Goal: Transaction & Acquisition: Book appointment/travel/reservation

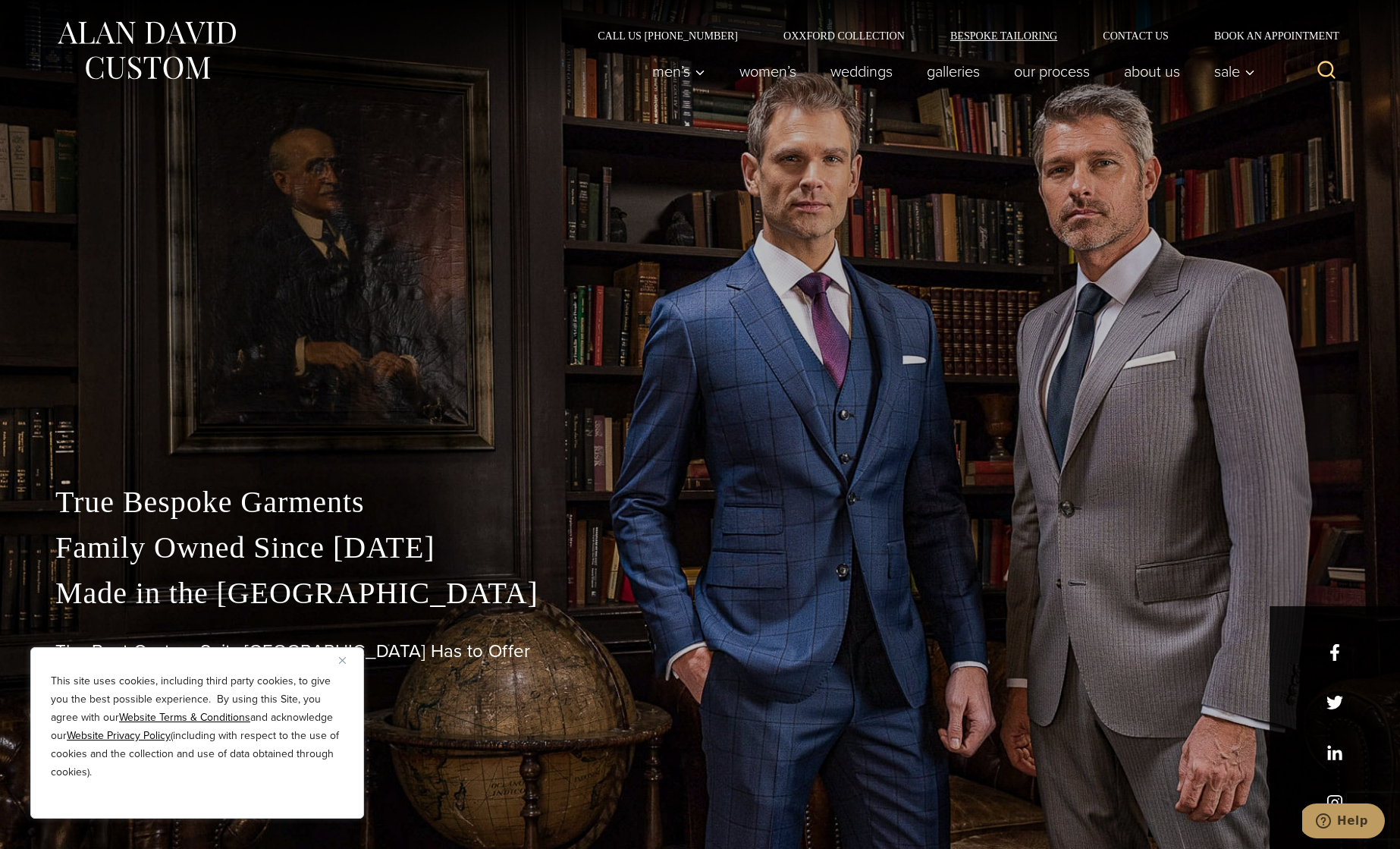
click at [1002, 35] on link "Bespoke Tailoring" at bounding box center [1003, 35] width 152 height 10
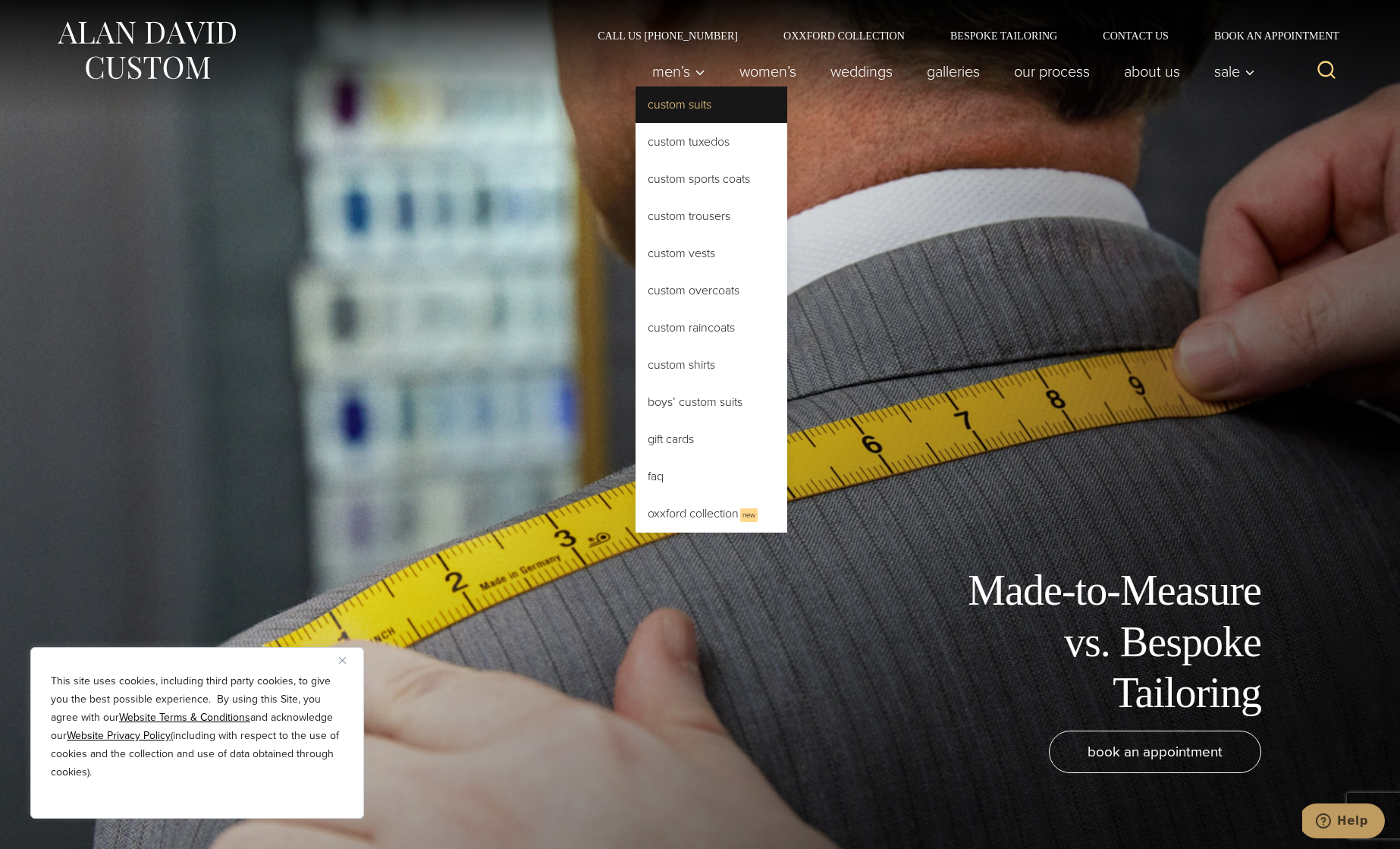
click at [683, 101] on link "Custom Suits" at bounding box center [711, 104] width 151 height 36
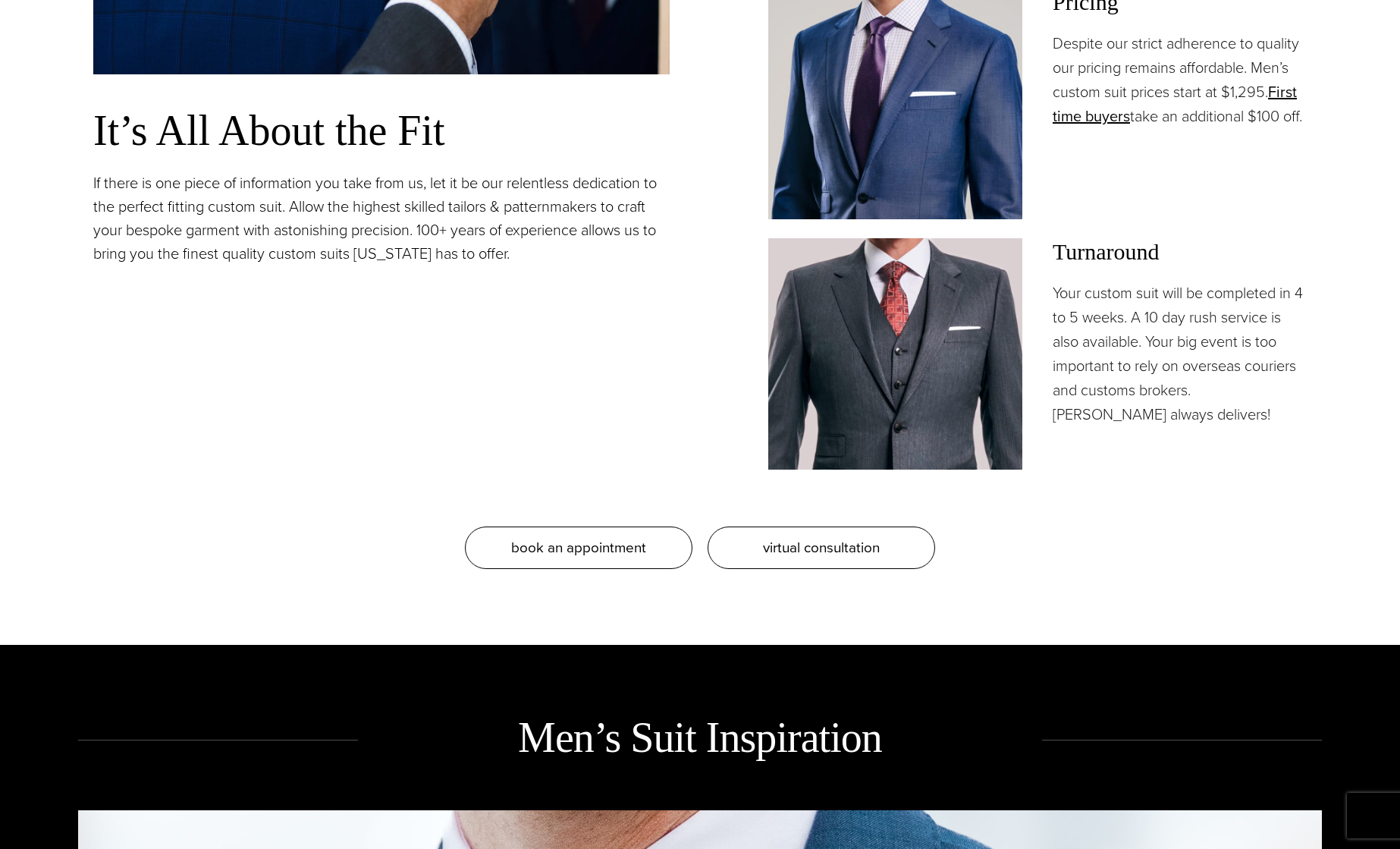
scroll to position [1631, 0]
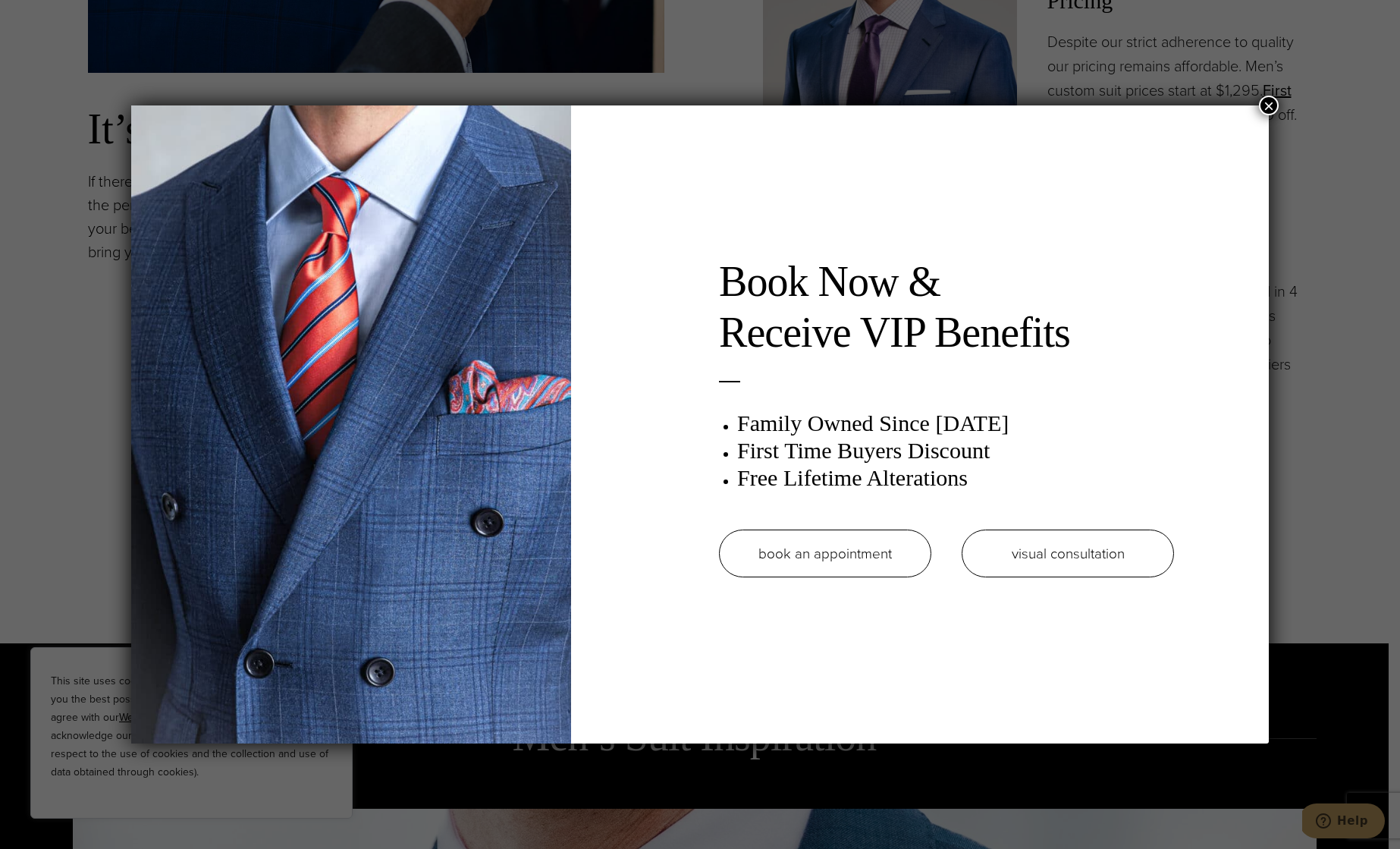
click at [850, 538] on link "book an appointment" at bounding box center [825, 554] width 212 height 48
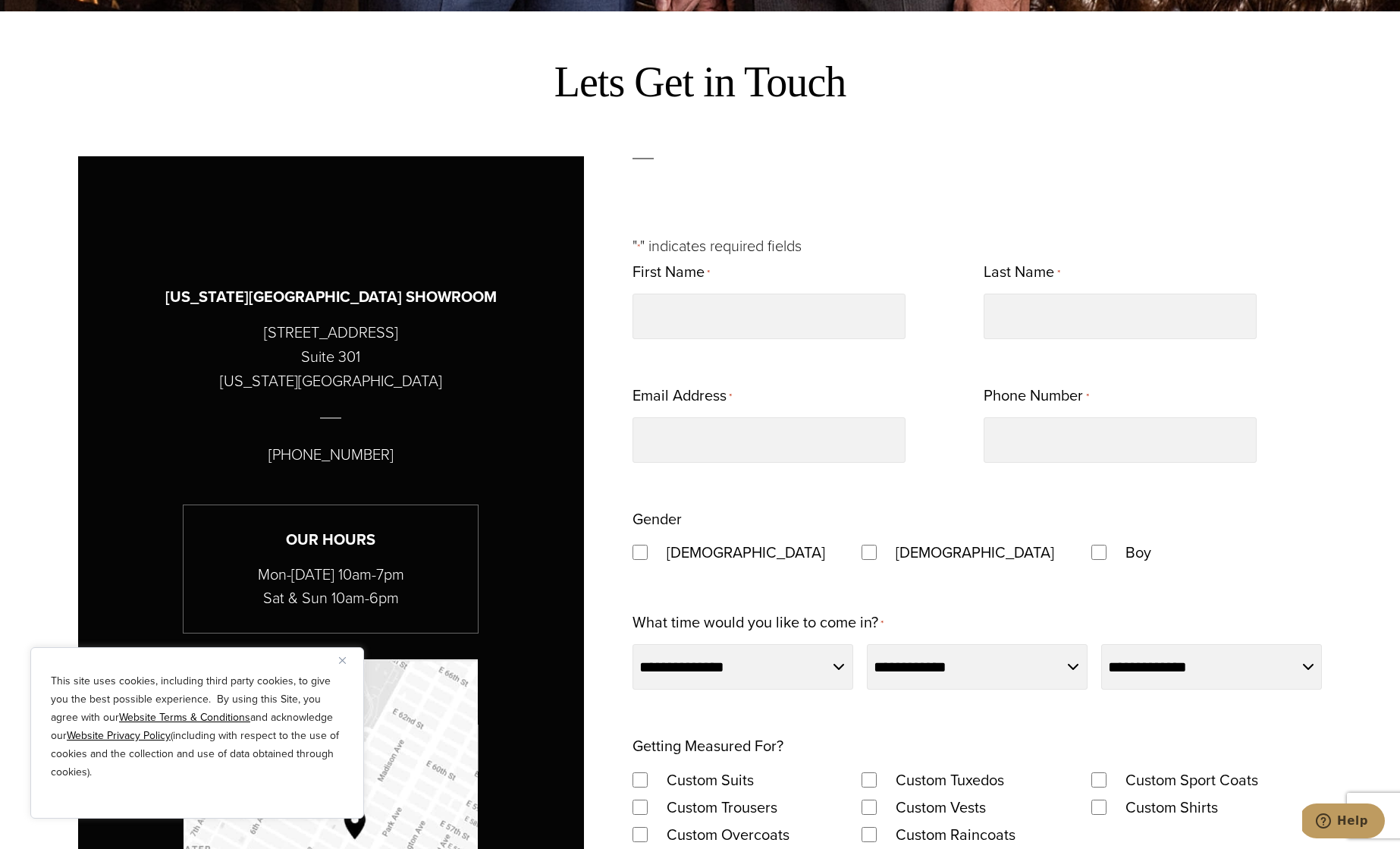
scroll to position [835, 0]
